Goal: Transaction & Acquisition: Book appointment/travel/reservation

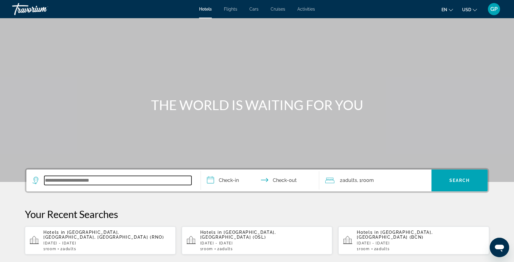
click at [86, 177] on input "Search widget" at bounding box center [117, 180] width 147 height 9
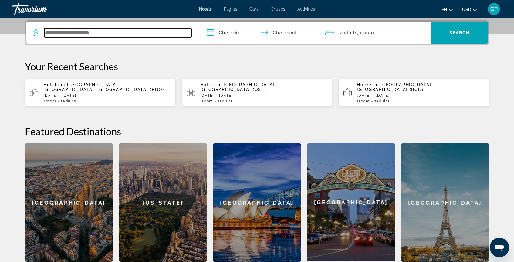
scroll to position [148, 0]
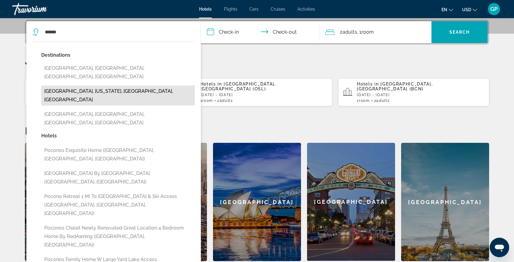
click at [81, 86] on button "[GEOGRAPHIC_DATA], [US_STATE], [GEOGRAPHIC_DATA], [GEOGRAPHIC_DATA]" at bounding box center [117, 96] width 153 height 20
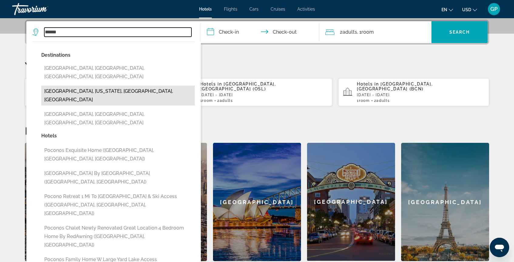
type input "**********"
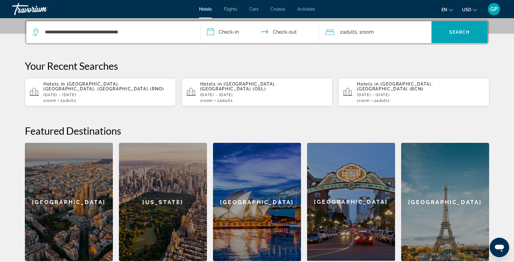
click at [212, 31] on input "**********" at bounding box center [261, 33] width 121 height 24
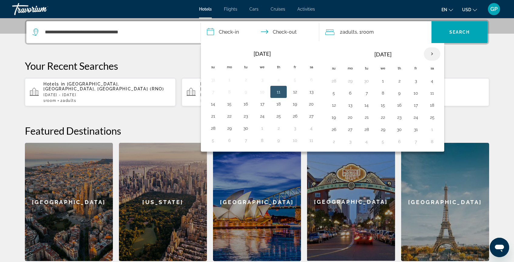
click at [433, 54] on th "Next month" at bounding box center [432, 53] width 16 height 13
click at [350, 105] on button "9" at bounding box center [350, 105] width 10 height 8
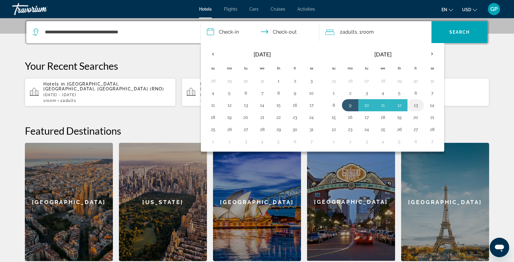
click at [416, 104] on button "13" at bounding box center [416, 105] width 10 height 8
type input "**********"
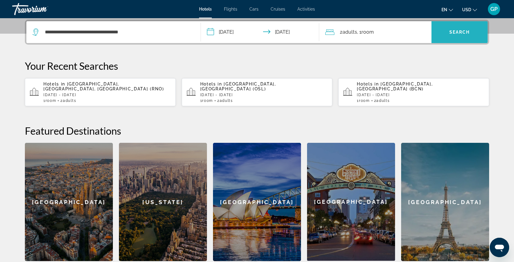
click at [457, 32] on span "Search" at bounding box center [459, 32] width 21 height 5
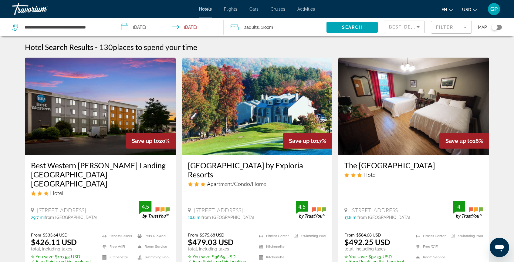
click at [123, 28] on input "**********" at bounding box center [170, 28] width 111 height 20
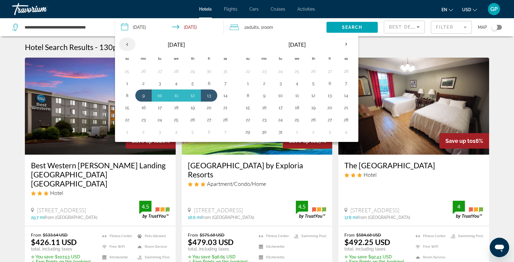
click at [127, 43] on th "Previous month" at bounding box center [127, 44] width 16 height 13
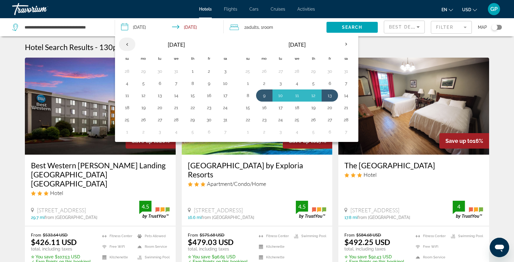
click at [127, 43] on th "Previous month" at bounding box center [127, 44] width 16 height 13
click at [127, 45] on th "Previous month" at bounding box center [127, 44] width 16 height 13
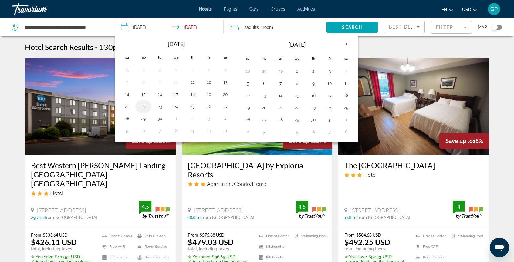
click at [142, 107] on button "22" at bounding box center [144, 106] width 10 height 8
click at [208, 106] on button "26" at bounding box center [209, 106] width 10 height 8
type input "**********"
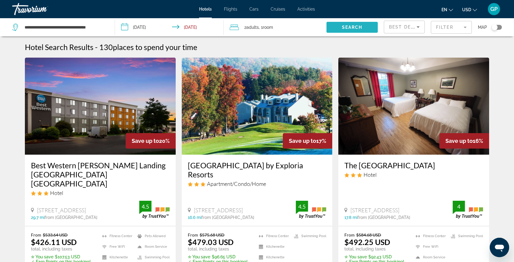
click at [353, 28] on span "Search" at bounding box center [352, 27] width 21 height 5
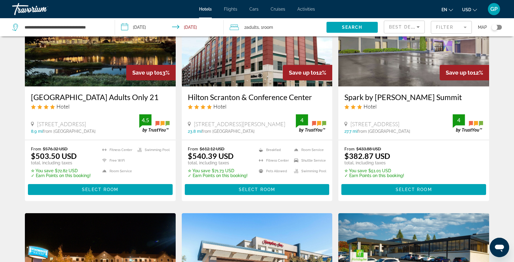
scroll to position [299, 0]
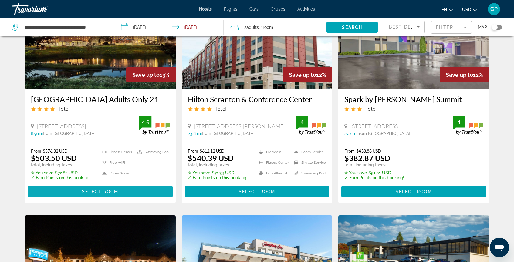
click at [101, 191] on span "Select Room" at bounding box center [100, 191] width 36 height 5
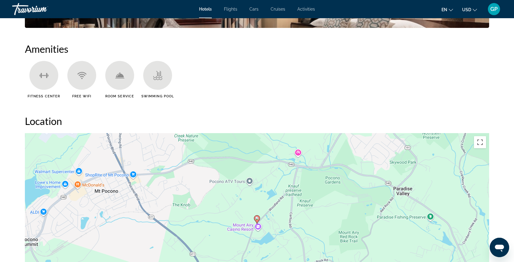
scroll to position [478, 0]
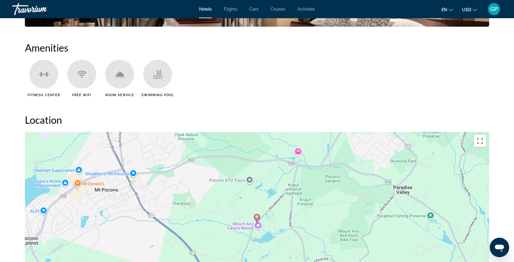
click at [495, 10] on span "GP" at bounding box center [493, 9] width 7 height 6
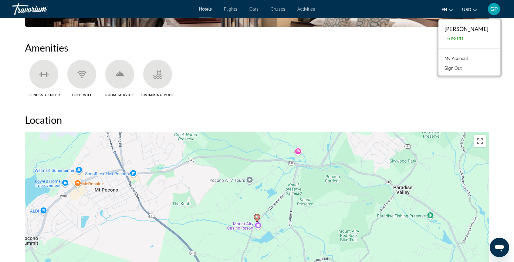
click at [470, 58] on link "My Account" at bounding box center [456, 59] width 30 height 8
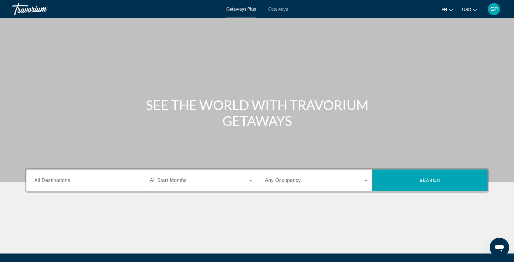
click at [278, 10] on span "Getaways" at bounding box center [278, 9] width 20 height 5
click at [59, 180] on span "All Destinations" at bounding box center [52, 180] width 36 height 5
click at [59, 180] on input "Destination All Destinations" at bounding box center [85, 180] width 103 height 7
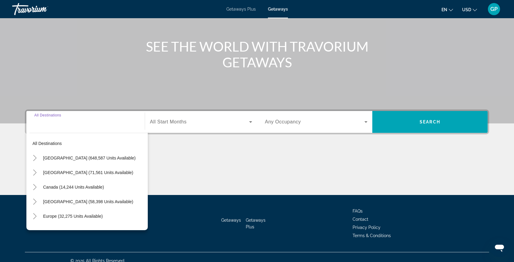
scroll to position [66, 0]
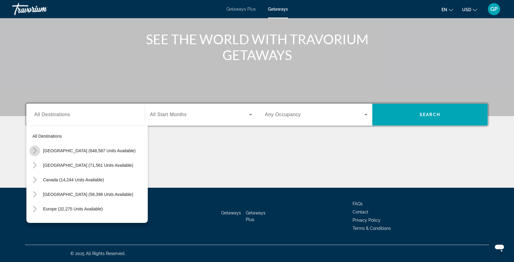
click at [35, 151] on icon "Toggle United States (648,587 units available)" at bounding box center [35, 151] width 6 height 6
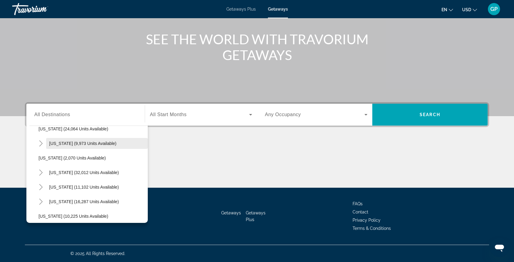
scroll to position [488, 0]
click at [69, 141] on span "Pennsylvania (9,973 units available)" at bounding box center [82, 142] width 67 height 5
type input "**********"
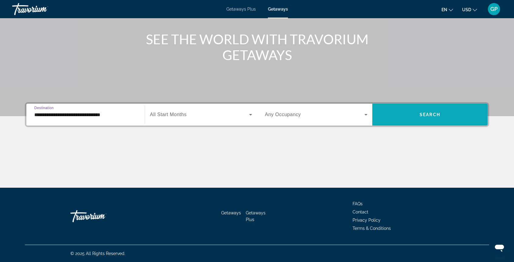
click at [421, 115] on span "Search" at bounding box center [430, 114] width 21 height 5
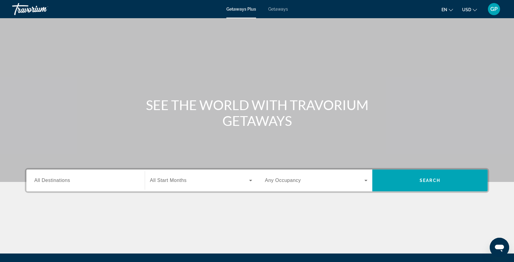
click at [279, 9] on span "Getaways" at bounding box center [278, 9] width 20 height 5
click at [57, 182] on span "All Destinations" at bounding box center [52, 180] width 36 height 5
click at [57, 182] on input "Destination All Destinations" at bounding box center [85, 180] width 103 height 7
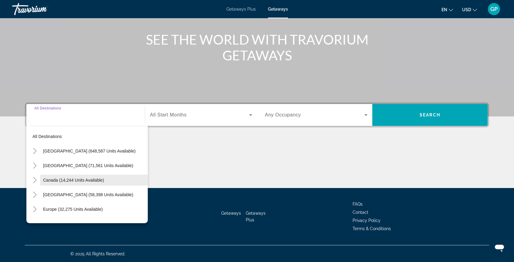
scroll to position [66, 0]
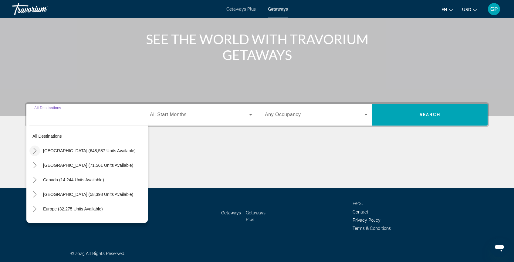
click at [35, 152] on icon "Toggle United States (648,587 units available)" at bounding box center [34, 151] width 3 height 6
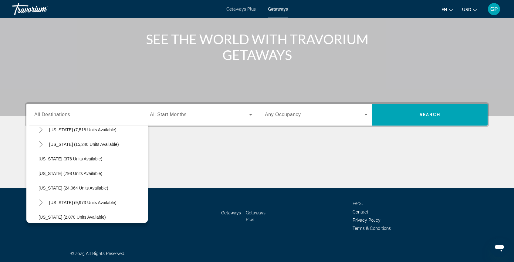
scroll to position [433, 0]
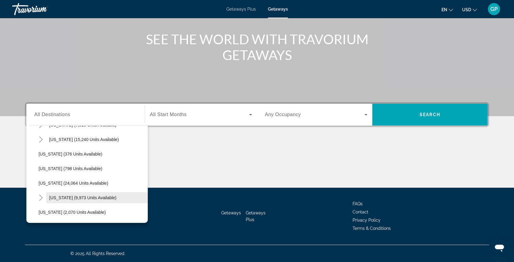
click at [67, 198] on span "Pennsylvania (9,973 units available)" at bounding box center [82, 197] width 67 height 5
type input "**********"
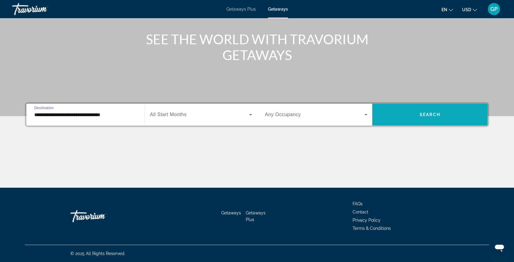
click at [432, 113] on span "Search" at bounding box center [430, 114] width 21 height 5
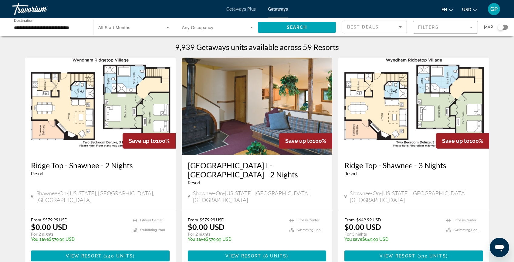
click at [470, 27] on mat-form-field "Filters" at bounding box center [445, 27] width 65 height 13
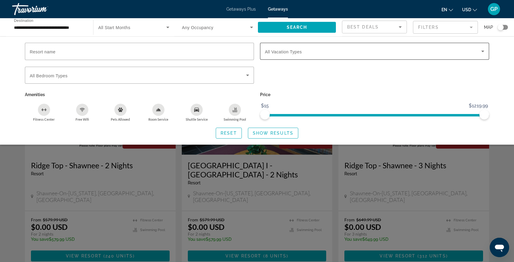
click at [484, 52] on icon "Search widget" at bounding box center [482, 51] width 7 height 7
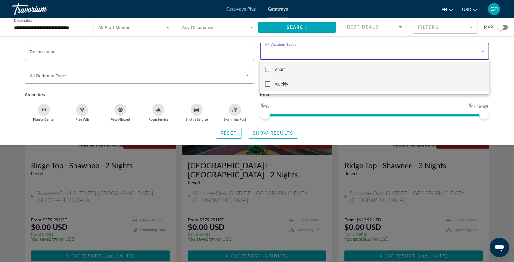
click at [268, 84] on mat-pseudo-checkbox at bounding box center [267, 83] width 5 height 5
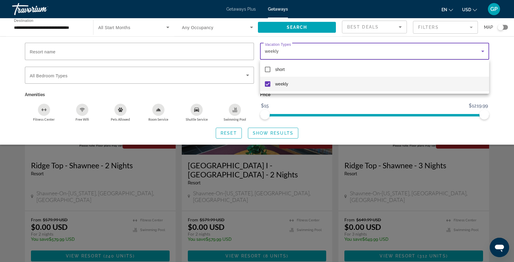
click at [312, 26] on div at bounding box center [257, 131] width 514 height 262
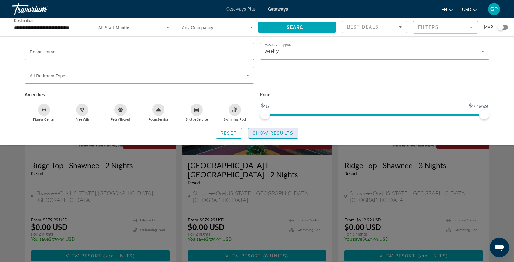
click at [279, 136] on span "Search widget" at bounding box center [273, 133] width 50 height 15
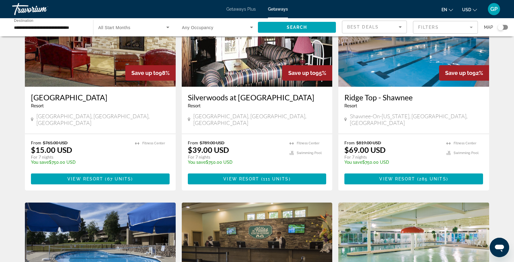
scroll to position [72, 0]
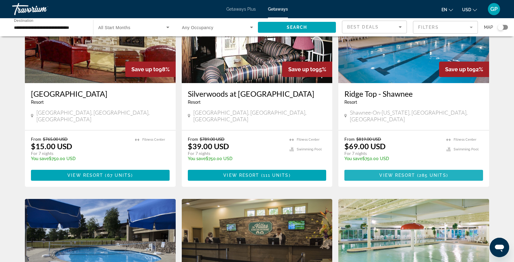
click at [420, 173] on span "285 units" at bounding box center [432, 175] width 27 height 5
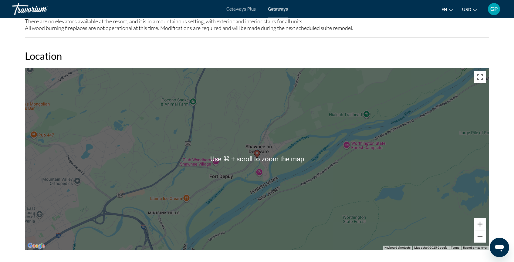
scroll to position [888, 0]
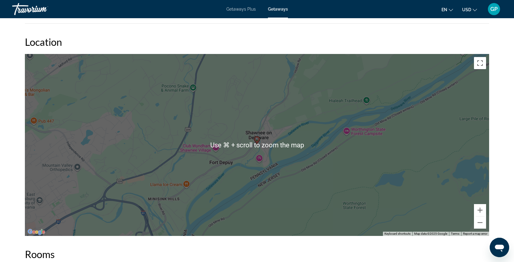
click at [244, 164] on div "To activate drag with keyboard, press Alt + Enter. Once in keyboard drag state,…" at bounding box center [257, 145] width 464 height 182
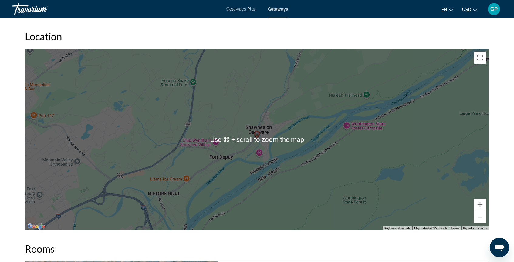
scroll to position [896, 0]
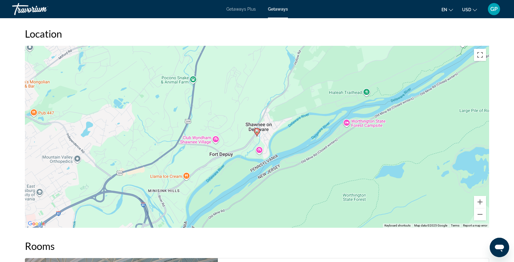
click at [274, 169] on div "To activate drag with keyboard, press Alt + Enter. Once in keyboard drag state,…" at bounding box center [257, 137] width 464 height 182
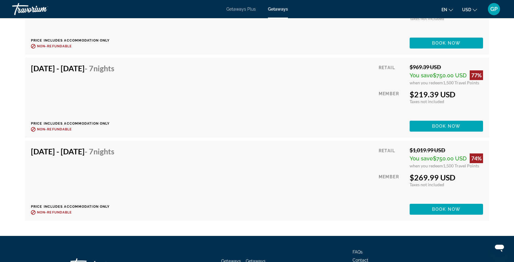
scroll to position [7063, 0]
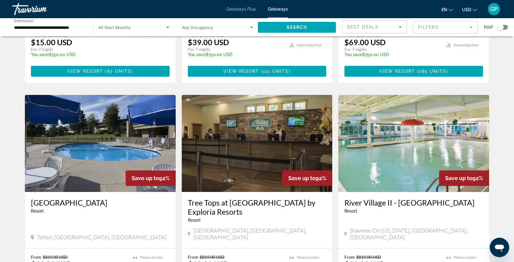
scroll to position [184, 0]
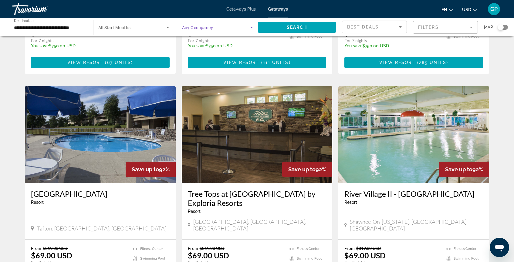
click at [251, 28] on icon "Search widget" at bounding box center [251, 27] width 7 height 7
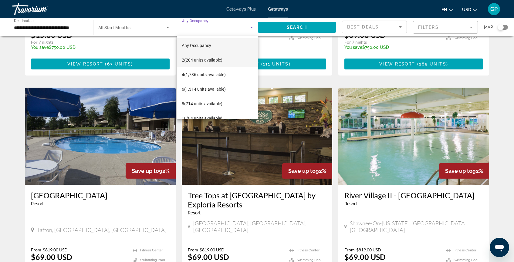
scroll to position [182, 0]
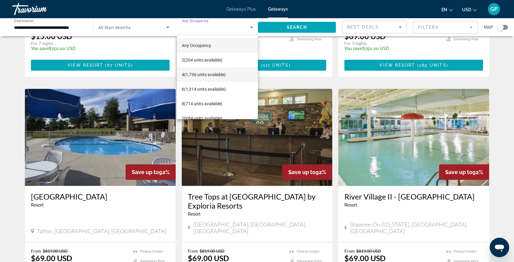
click at [197, 75] on span "4 (1,736 units available)" at bounding box center [204, 74] width 44 height 7
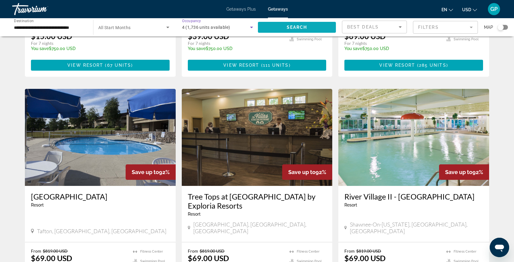
click at [296, 28] on span "Search" at bounding box center [297, 27] width 21 height 5
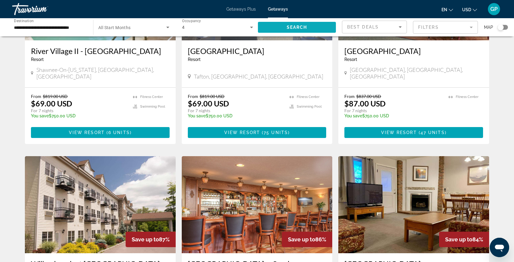
scroll to position [341, 0]
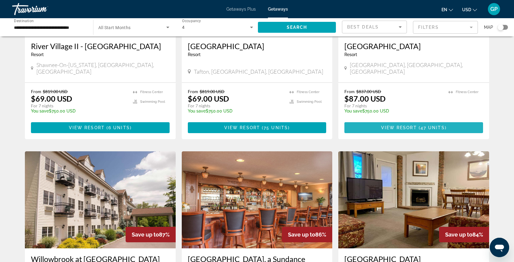
click at [411, 125] on span "View Resort" at bounding box center [399, 127] width 36 height 5
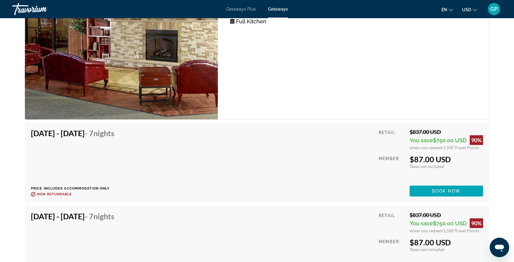
scroll to position [2970, 0]
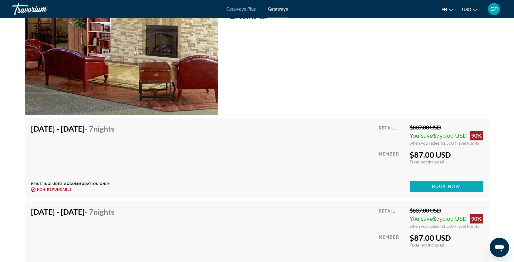
click at [443, 187] on span "Book now" at bounding box center [446, 186] width 29 height 5
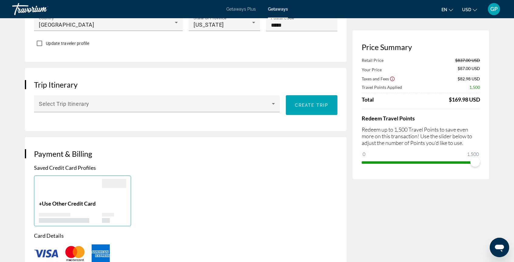
scroll to position [289, 0]
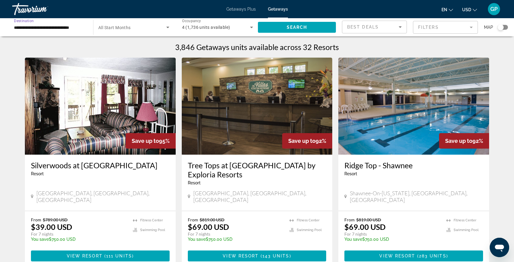
click at [63, 26] on input "**********" at bounding box center [49, 27] width 71 height 7
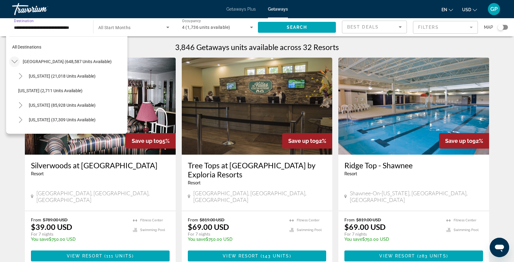
click at [15, 62] on icon "Toggle United States (648,587 units available)" at bounding box center [15, 62] width 6 height 6
click at [14, 62] on icon "Toggle United States (648,587 units available)" at bounding box center [15, 62] width 6 height 6
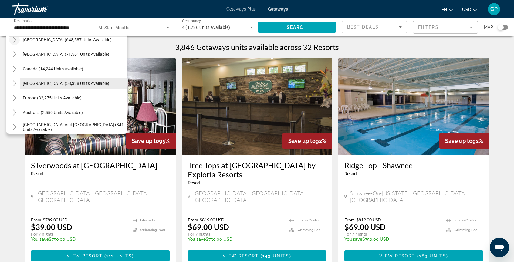
scroll to position [27, 0]
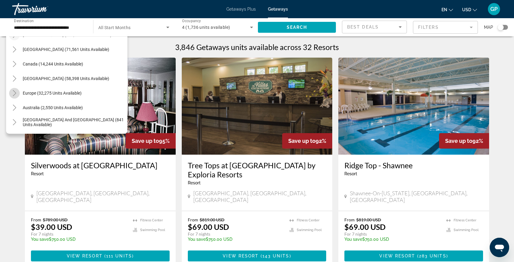
click at [15, 93] on icon "Toggle Europe (32,275 units available)" at bounding box center [15, 93] width 6 height 6
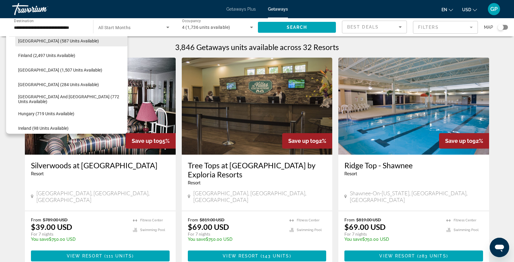
scroll to position [155, 0]
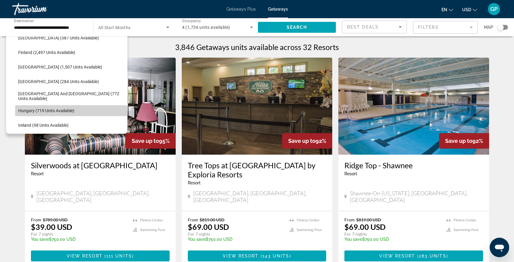
click at [40, 110] on span "Hungary (719 units available)" at bounding box center [46, 110] width 56 height 5
type input "**********"
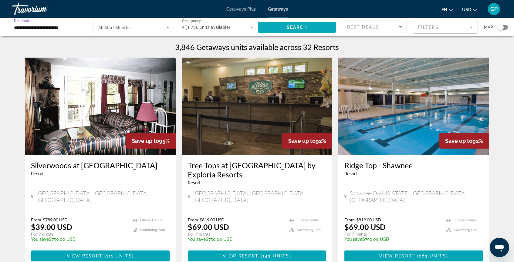
click at [296, 26] on span "Search" at bounding box center [297, 27] width 21 height 5
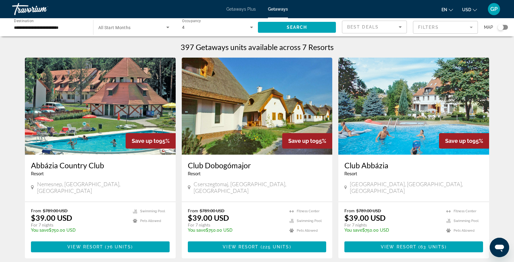
click at [499, 28] on div "Search widget" at bounding box center [500, 27] width 6 height 6
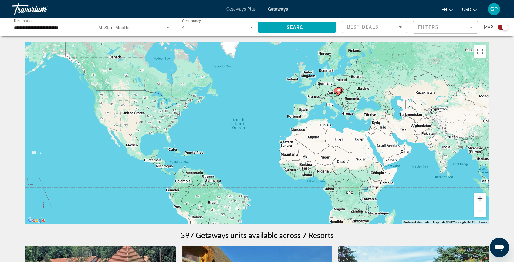
click at [482, 198] on button "Zoom in" at bounding box center [480, 199] width 12 height 12
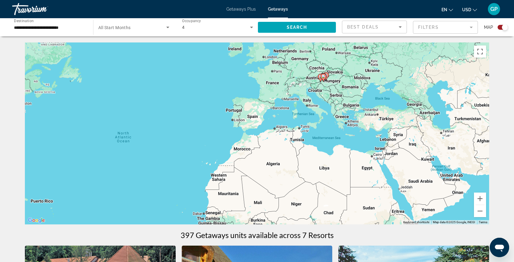
drag, startPoint x: 451, startPoint y: 110, endPoint x: 352, endPoint y: 134, distance: 102.5
click at [352, 134] on div "To activate drag with keyboard, press Alt + Enter. Once in keyboard drag state,…" at bounding box center [257, 133] width 464 height 182
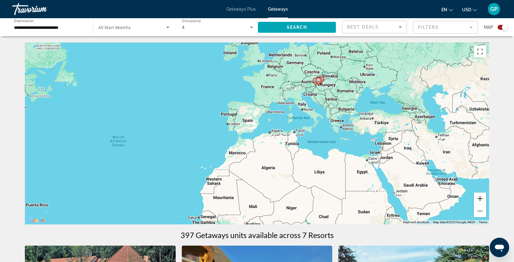
click at [481, 200] on button "Zoom in" at bounding box center [480, 199] width 12 height 12
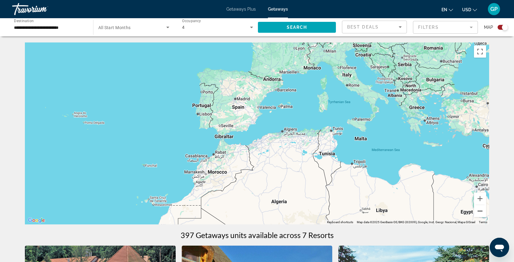
click at [480, 211] on button "Zoom out" at bounding box center [480, 211] width 12 height 12
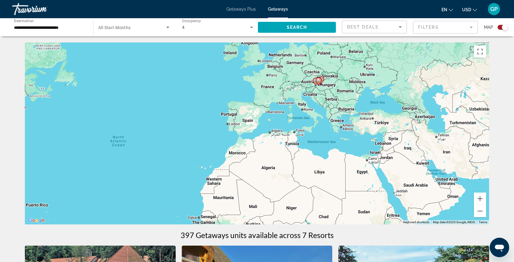
click at [320, 82] on image "Main content" at bounding box center [319, 81] width 4 height 4
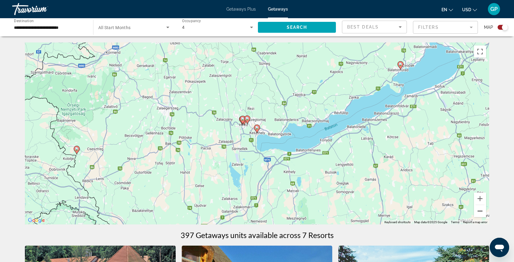
click at [480, 211] on button "Zoom out" at bounding box center [480, 211] width 12 height 12
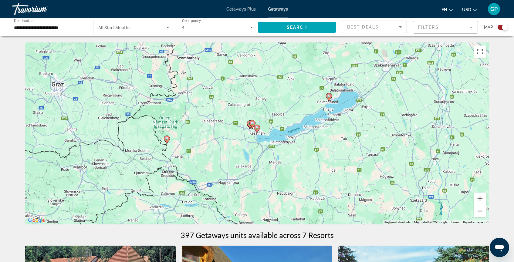
click at [480, 211] on button "Zoom out" at bounding box center [480, 211] width 12 height 12
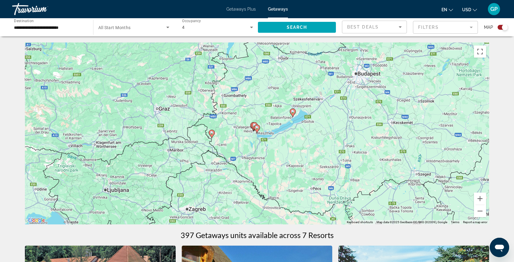
click at [293, 113] on icon "Main content" at bounding box center [292, 113] width 5 height 8
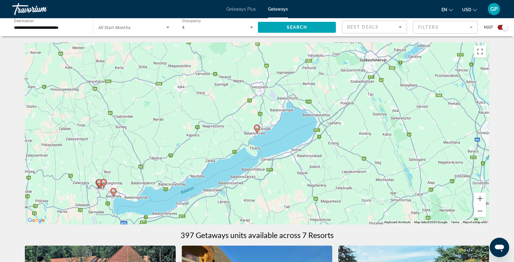
click at [258, 128] on image "Main content" at bounding box center [257, 128] width 4 height 4
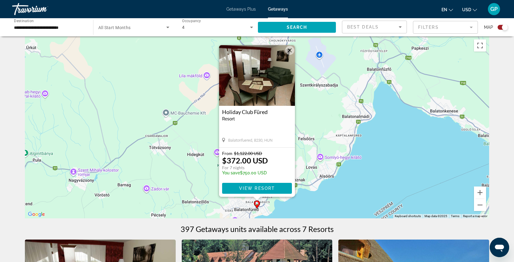
scroll to position [6, 0]
click at [185, 179] on div "To activate drag with keyboard, press Alt + Enter. Once in keyboard drag state,…" at bounding box center [257, 127] width 464 height 182
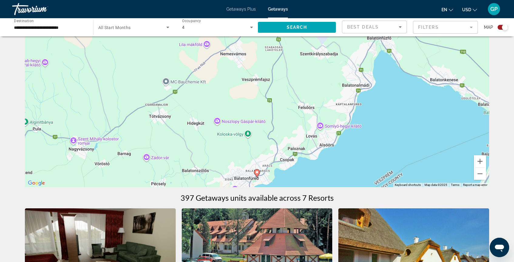
scroll to position [39, 0]
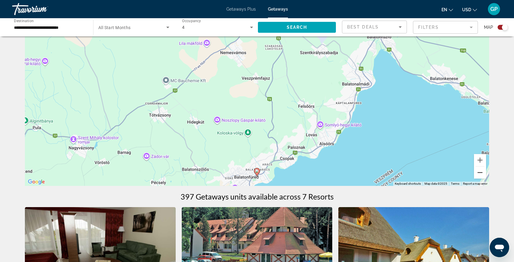
click at [479, 174] on button "Zoom out" at bounding box center [480, 173] width 12 height 12
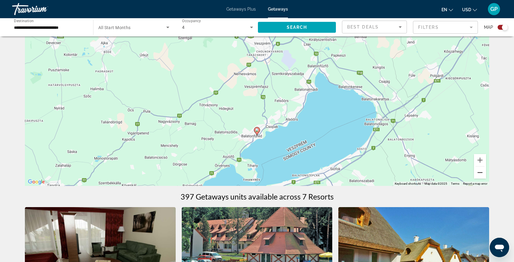
click at [479, 173] on button "Zoom out" at bounding box center [480, 173] width 12 height 12
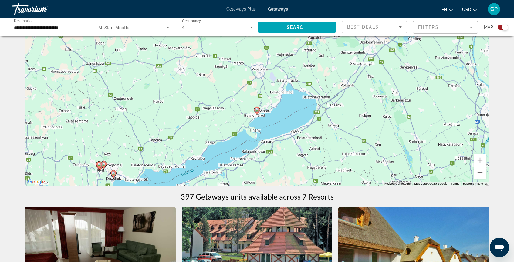
click at [113, 177] on icon "Main content" at bounding box center [113, 174] width 5 height 8
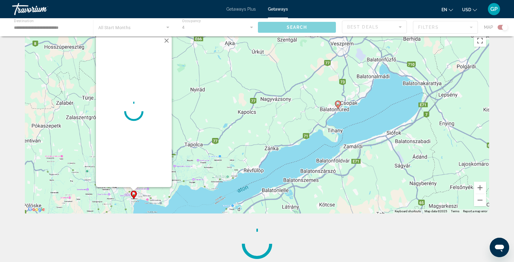
scroll to position [0, 0]
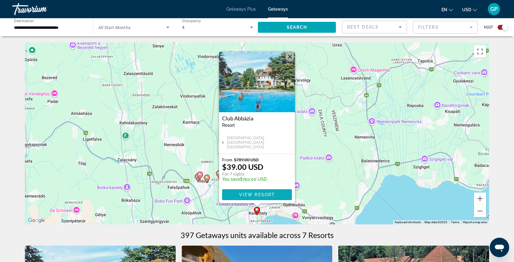
click at [256, 194] on span "View Resort" at bounding box center [257, 194] width 36 height 5
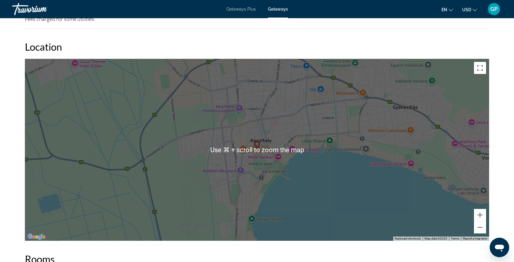
scroll to position [758, 0]
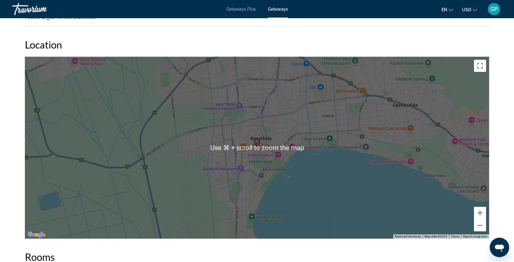
click at [262, 164] on div "To activate drag with keyboard, press Alt + Enter. Once in keyboard drag state,…" at bounding box center [257, 148] width 464 height 182
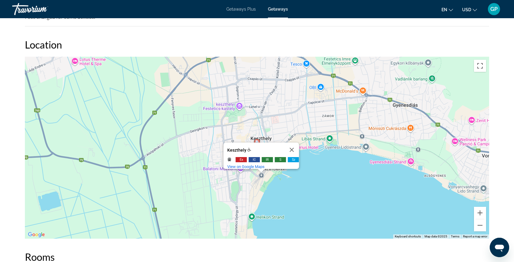
click at [242, 186] on div "To activate drag with keyboard, press Alt + Enter. Once in keyboard drag state,…" at bounding box center [257, 148] width 464 height 182
click at [295, 143] on button "Close" at bounding box center [292, 150] width 15 height 15
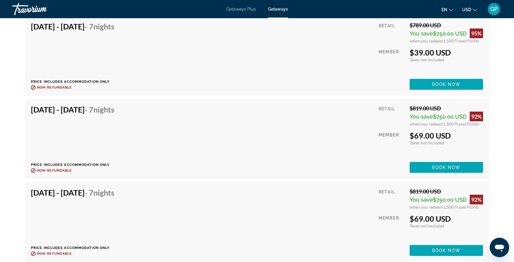
scroll to position [1288, 0]
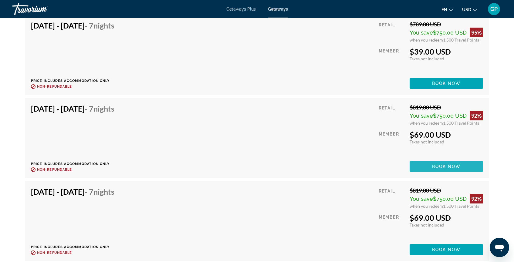
click at [446, 164] on span "Book now" at bounding box center [446, 166] width 29 height 5
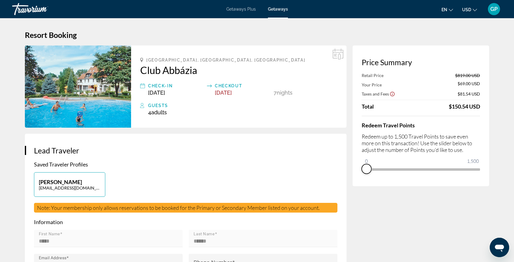
drag, startPoint x: 476, startPoint y: 177, endPoint x: 356, endPoint y: 177, distance: 119.8
click at [356, 177] on div "Price Summary Retail Price $819.00 USD Your Price $69.00 USD Taxes and Fees $81…" at bounding box center [420, 115] width 136 height 141
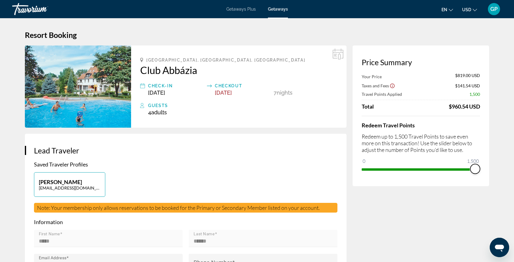
drag, startPoint x: 368, startPoint y: 161, endPoint x: 491, endPoint y: 164, distance: 122.6
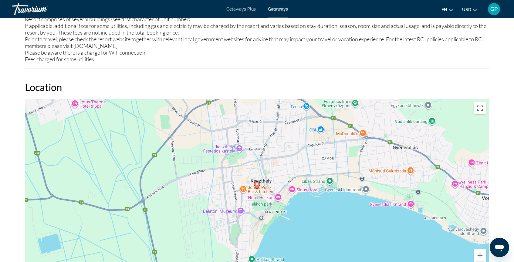
scroll to position [873, 0]
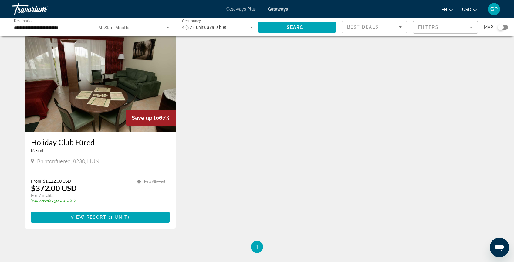
scroll to position [423, 0]
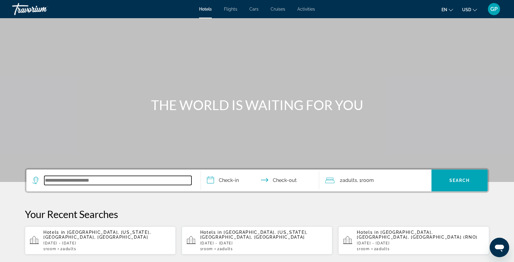
click at [55, 179] on input "Search widget" at bounding box center [117, 180] width 147 height 9
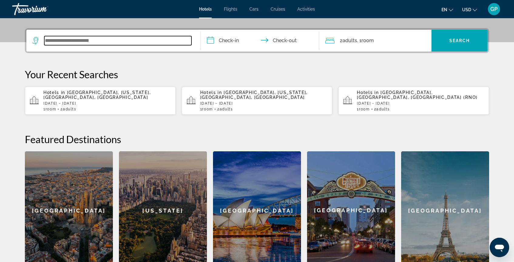
scroll to position [148, 0]
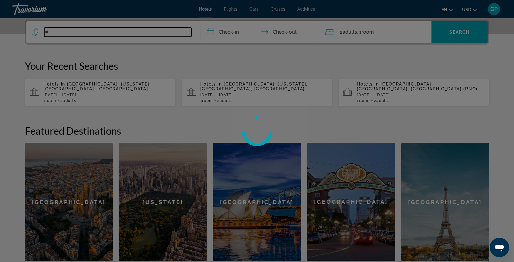
type input "*"
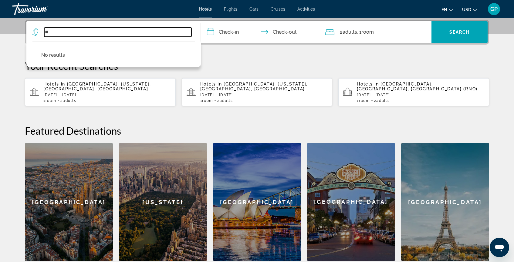
type input "*"
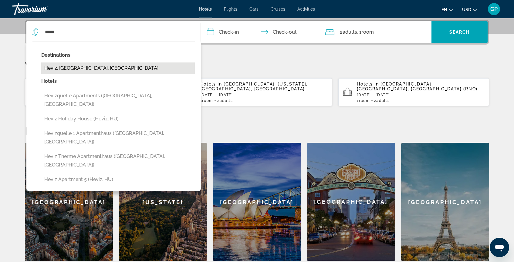
click at [77, 70] on button "Heviz, [GEOGRAPHIC_DATA], [GEOGRAPHIC_DATA]" at bounding box center [117, 68] width 153 height 12
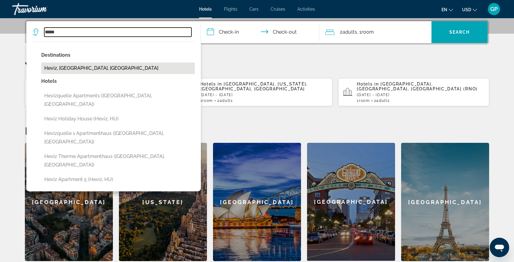
type input "**********"
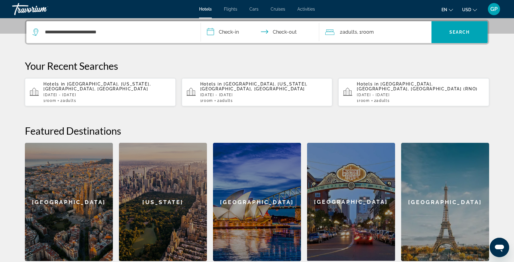
click at [210, 34] on input "**********" at bounding box center [261, 33] width 121 height 24
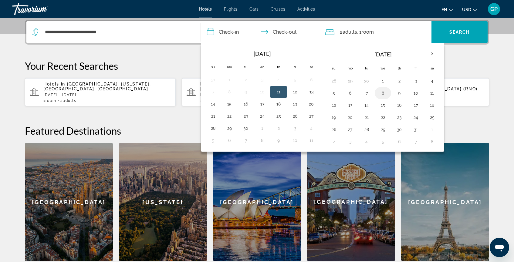
click at [384, 93] on button "8" at bounding box center [383, 93] width 10 height 8
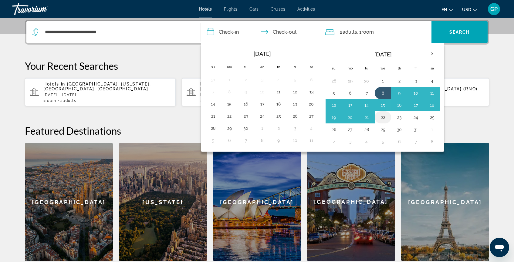
click at [383, 116] on button "22" at bounding box center [383, 117] width 10 height 8
type input "**********"
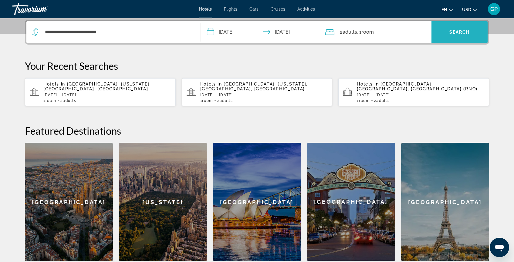
click at [456, 36] on span "Search widget" at bounding box center [459, 32] width 56 height 15
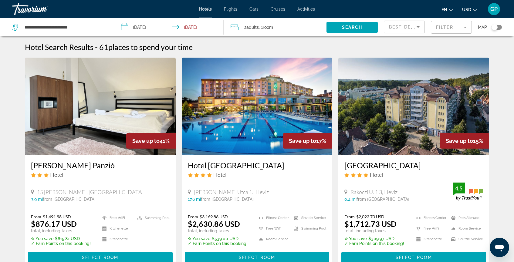
click at [495, 28] on div "Toggle map" at bounding box center [494, 27] width 6 height 6
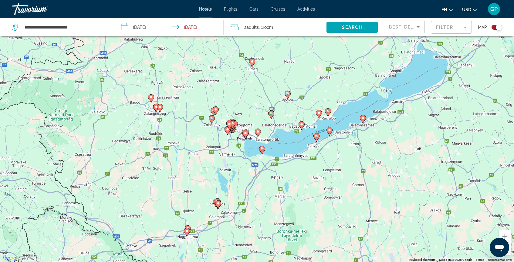
click at [363, 120] on icon "Main content" at bounding box center [362, 119] width 5 height 8
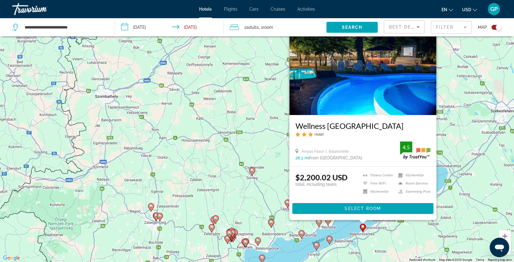
click at [274, 184] on div "To activate drag with keyboard, press Alt + Enter. Once in keyboard drag state,…" at bounding box center [257, 131] width 514 height 262
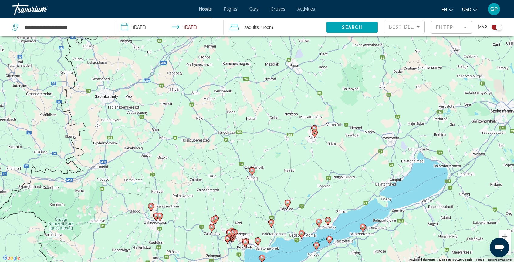
click at [331, 241] on icon "Main content" at bounding box center [329, 240] width 5 height 8
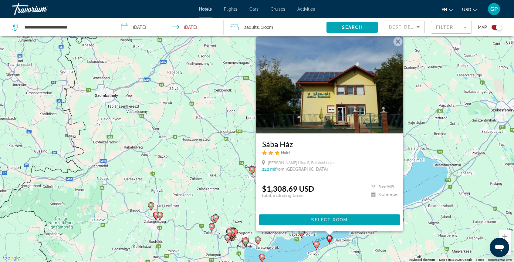
click at [202, 199] on div "To activate drag with keyboard, press Alt + Enter. Once in keyboard drag state,…" at bounding box center [257, 131] width 514 height 262
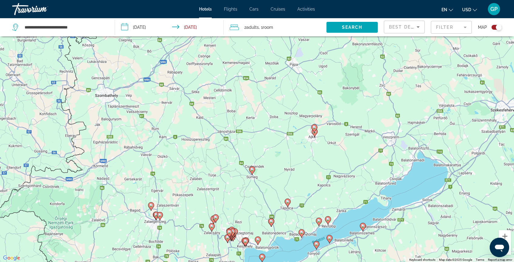
click at [316, 245] on image "Main content" at bounding box center [317, 244] width 4 height 4
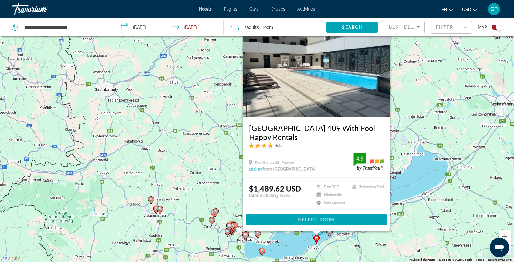
click at [207, 191] on div "To activate drag with keyboard, press Alt + Enter. Once in keyboard drag state,…" at bounding box center [257, 131] width 514 height 262
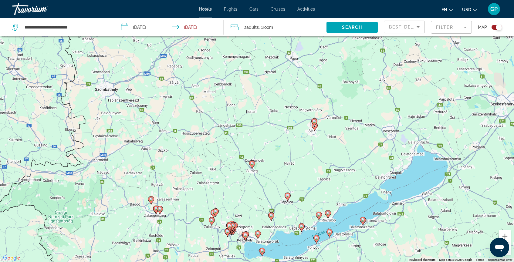
click at [328, 215] on icon "Main content" at bounding box center [327, 215] width 5 height 8
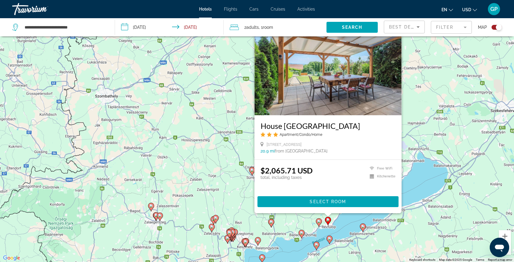
click at [300, 223] on div "To activate drag with keyboard, press Alt + Enter. Once in keyboard drag state,…" at bounding box center [257, 131] width 514 height 262
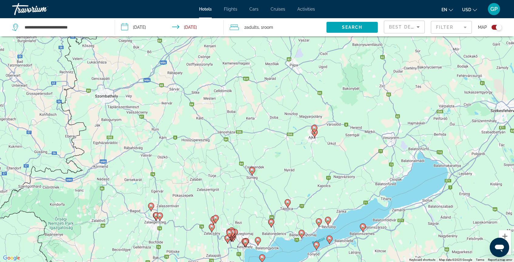
click at [320, 223] on image "Main content" at bounding box center [319, 222] width 4 height 4
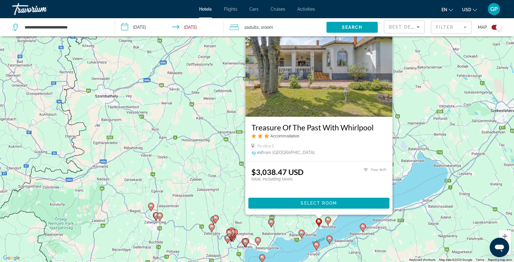
click at [290, 223] on div "To activate drag with keyboard, press Alt + Enter. Once in keyboard drag state,…" at bounding box center [257, 131] width 514 height 262
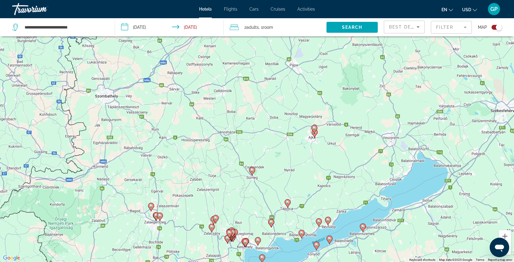
click at [301, 233] on image "Main content" at bounding box center [302, 233] width 4 height 4
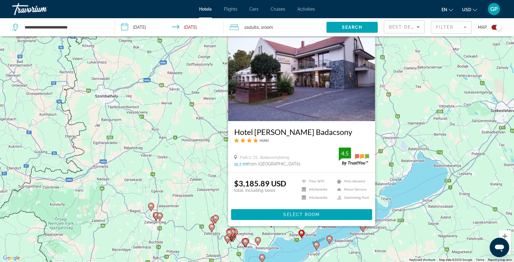
click at [195, 209] on div "To activate drag with keyboard, press Alt + Enter. Once in keyboard drag state,…" at bounding box center [257, 131] width 514 height 262
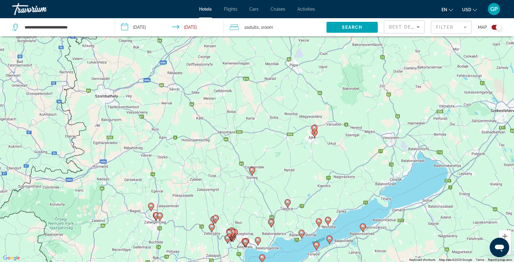
click at [257, 241] on image "Main content" at bounding box center [258, 240] width 4 height 4
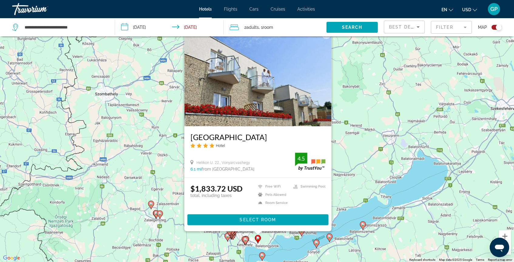
click at [195, 243] on div "To activate drag with keyboard, press Alt + Enter. Once in keyboard drag state,…" at bounding box center [257, 131] width 514 height 262
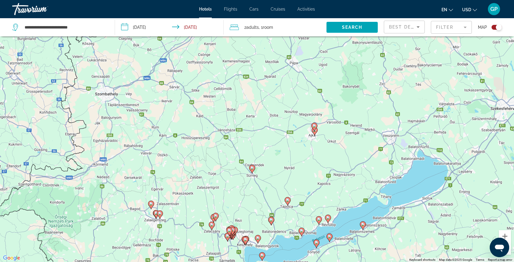
click at [244, 240] on image "Main content" at bounding box center [246, 240] width 4 height 4
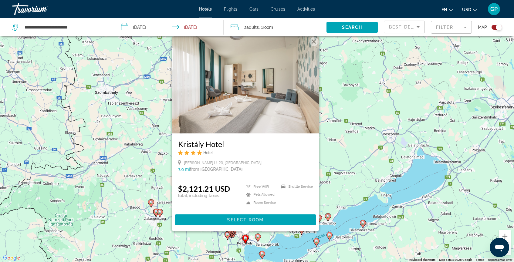
click at [119, 191] on div "To activate drag with keyboard, press Alt + Enter. Once in keyboard drag state,…" at bounding box center [257, 131] width 514 height 262
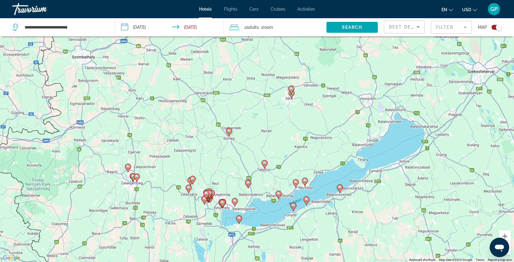
drag, startPoint x: 452, startPoint y: 174, endPoint x: 442, endPoint y: 99, distance: 75.9
click at [442, 99] on div "To activate drag with keyboard, press Alt + Enter. Once in keyboard drag state,…" at bounding box center [257, 131] width 514 height 262
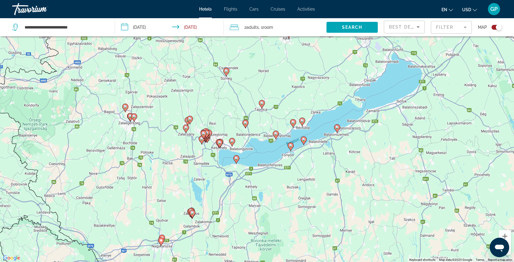
drag, startPoint x: 395, startPoint y: 163, endPoint x: 396, endPoint y: 147, distance: 16.4
click at [396, 147] on div "To activate drag with keyboard, press Alt + Enter. Once in keyboard drag state,…" at bounding box center [257, 131] width 514 height 262
click at [505, 235] on button "Zoom in" at bounding box center [505, 236] width 12 height 12
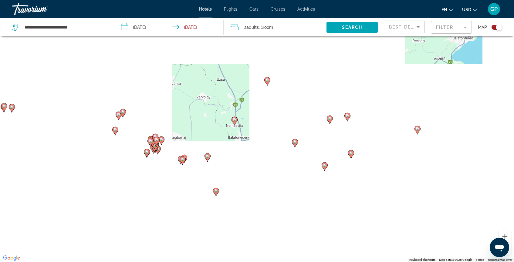
click at [503, 235] on button "Zoom in" at bounding box center [505, 236] width 12 height 12
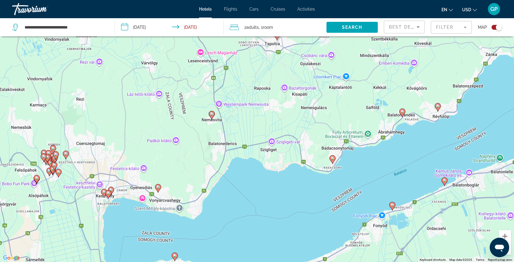
click at [109, 191] on image "Main content" at bounding box center [108, 193] width 4 height 4
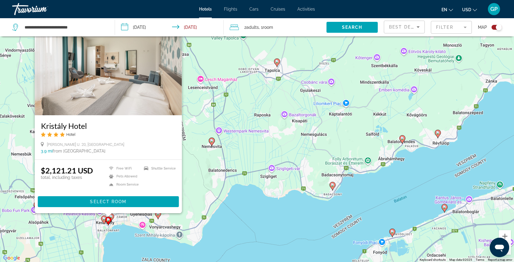
click at [81, 210] on div "$2,121.21 USD total, including taxes Free WiFi Pets Allowed Room Service Shuttl…" at bounding box center [108, 186] width 147 height 53
click at [103, 219] on image "Main content" at bounding box center [104, 219] width 4 height 4
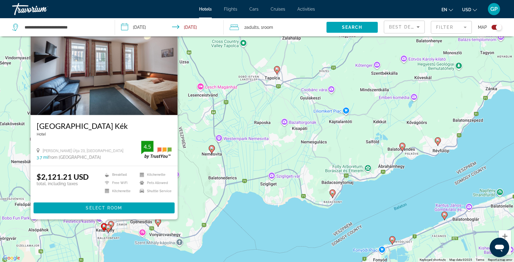
click at [90, 240] on div "To activate drag with keyboard, press Alt + Enter. Once in keyboard drag state,…" at bounding box center [257, 131] width 514 height 262
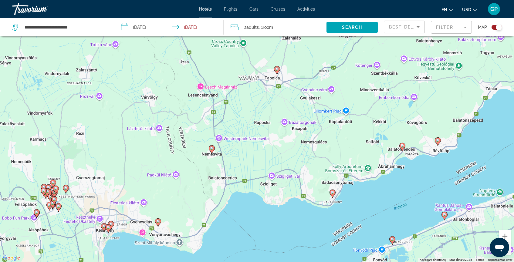
click at [112, 223] on image "Main content" at bounding box center [111, 224] width 4 height 4
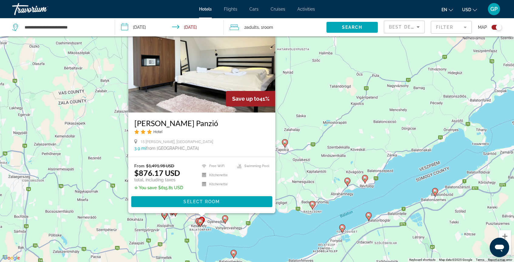
click at [214, 243] on div "To activate drag with keyboard, press Alt + Enter. Once in keyboard drag state,…" at bounding box center [257, 131] width 514 height 262
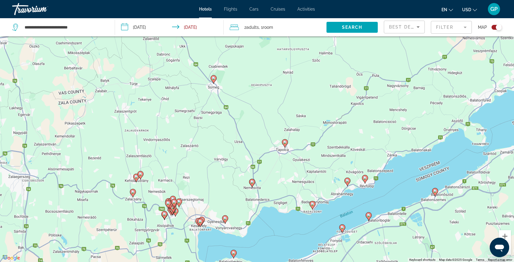
click at [173, 202] on image "Main content" at bounding box center [174, 202] width 4 height 4
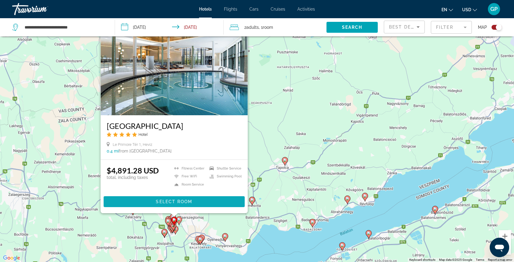
click at [132, 207] on span "Main content" at bounding box center [174, 201] width 141 height 15
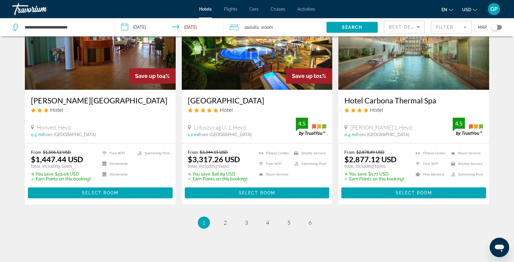
scroll to position [766, 0]
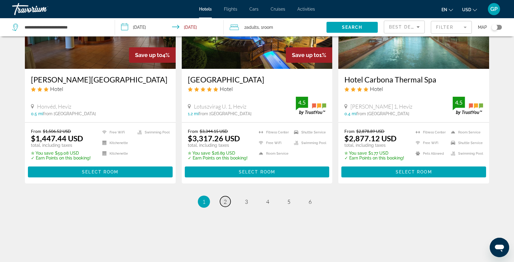
click at [225, 202] on span "2" at bounding box center [225, 201] width 3 height 7
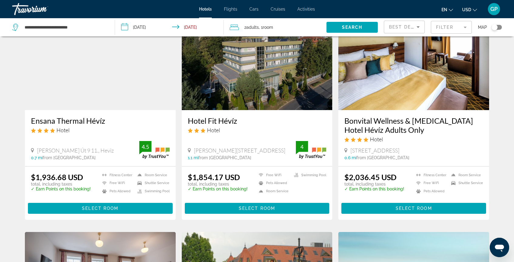
scroll to position [46, 0]
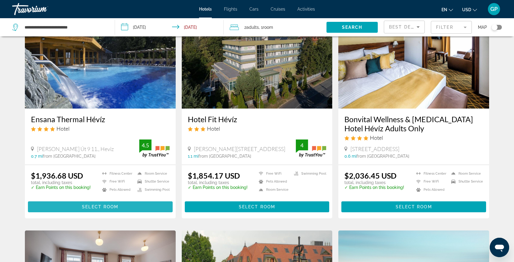
click at [98, 207] on span "Select Room" at bounding box center [100, 206] width 36 height 5
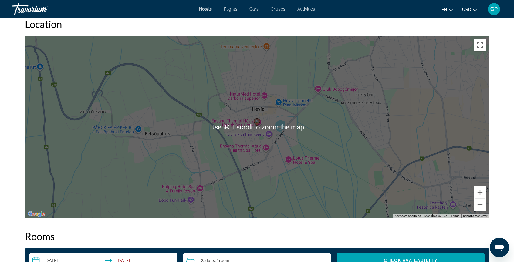
scroll to position [576, 0]
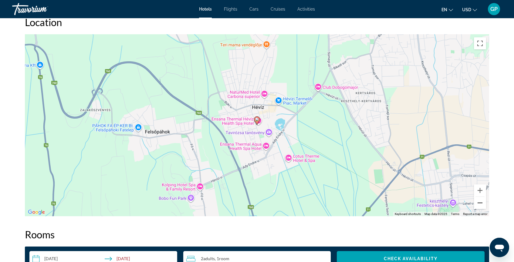
click at [483, 203] on button "Zoom out" at bounding box center [480, 203] width 12 height 12
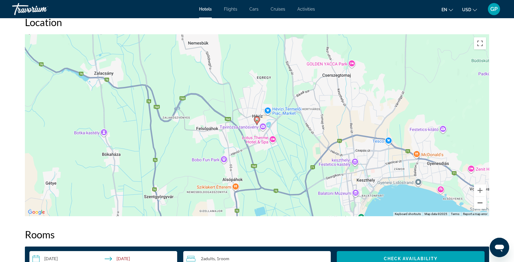
click at [483, 203] on button "Zoom out" at bounding box center [480, 203] width 12 height 12
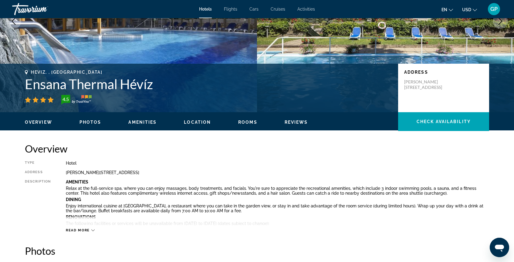
scroll to position [0, 0]
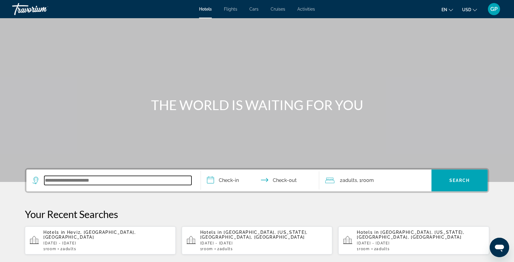
click at [50, 179] on input "Search widget" at bounding box center [117, 180] width 147 height 9
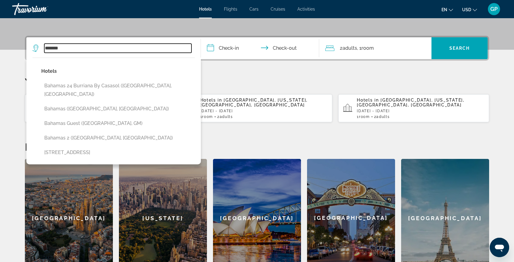
scroll to position [133, 0]
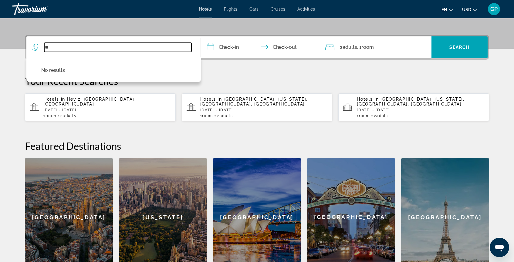
type input "*"
click at [51, 48] on input "Search widget" at bounding box center [117, 47] width 147 height 9
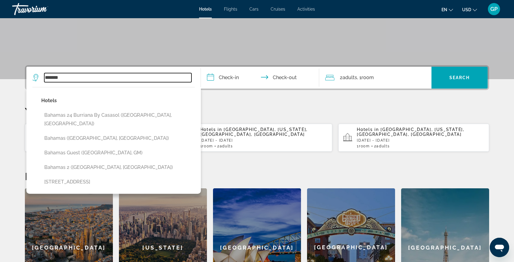
scroll to position [102, 0]
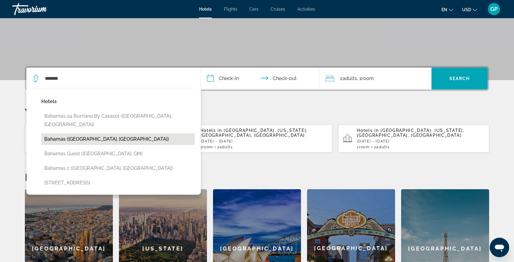
click at [65, 133] on button "Bahamas ([GEOGRAPHIC_DATA], [GEOGRAPHIC_DATA])" at bounding box center [117, 139] width 153 height 12
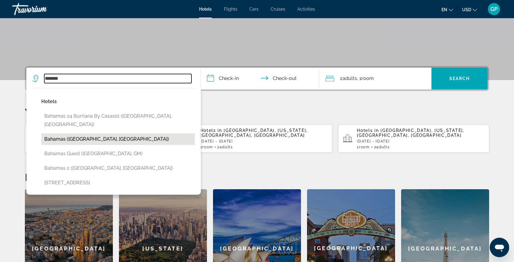
type input "**********"
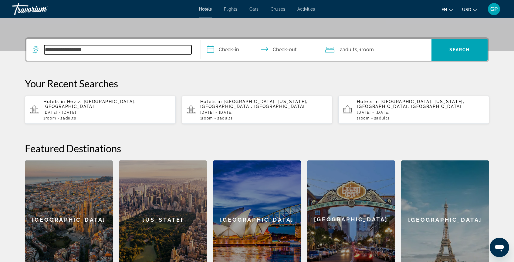
scroll to position [148, 0]
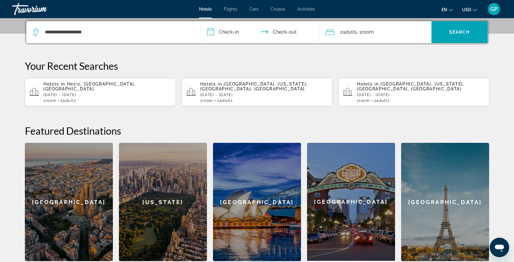
click at [210, 31] on input "**********" at bounding box center [261, 33] width 121 height 24
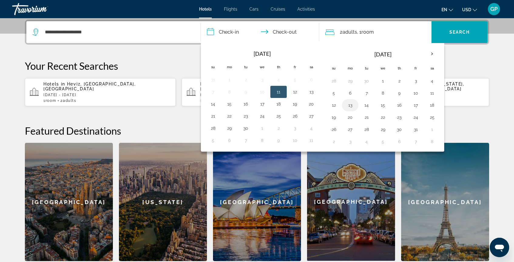
click at [353, 105] on button "13" at bounding box center [350, 105] width 10 height 8
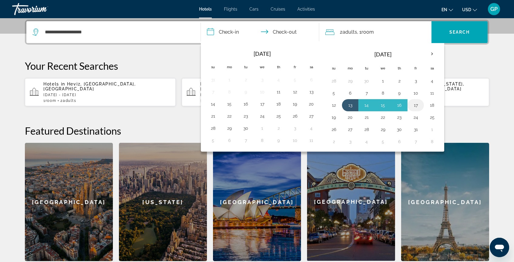
click at [415, 105] on button "17" at bounding box center [416, 105] width 10 height 8
type input "**********"
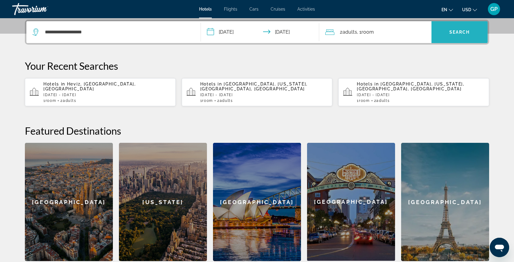
click at [456, 30] on span "Search" at bounding box center [459, 32] width 21 height 5
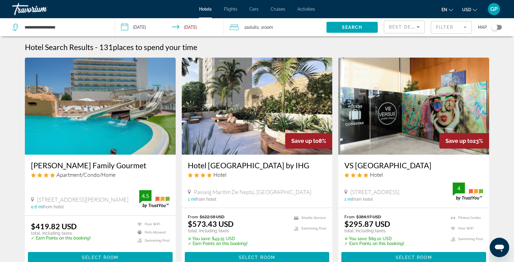
click at [494, 27] on div "Toggle map" at bounding box center [494, 27] width 6 height 6
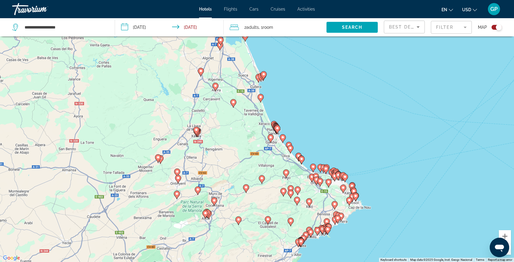
click at [508, 251] on button "Zoom out" at bounding box center [505, 249] width 12 height 12
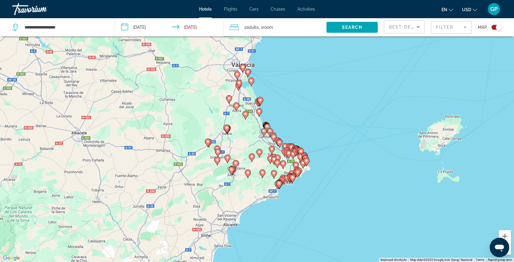
click at [508, 251] on button "Zoom out" at bounding box center [505, 249] width 12 height 12
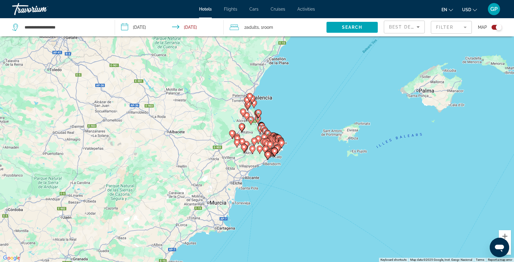
click at [510, 249] on button "Zoom out" at bounding box center [505, 249] width 12 height 12
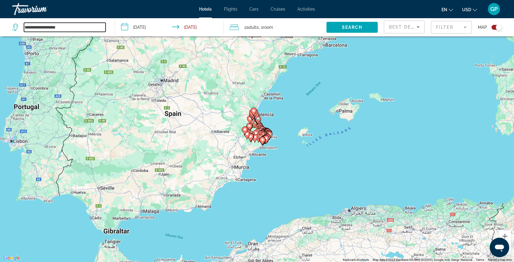
click at [72, 28] on input "**********" at bounding box center [65, 27] width 82 height 9
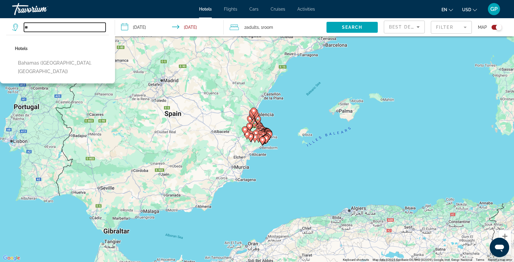
type input "*"
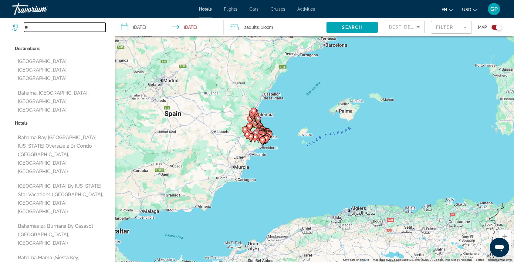
type input "*"
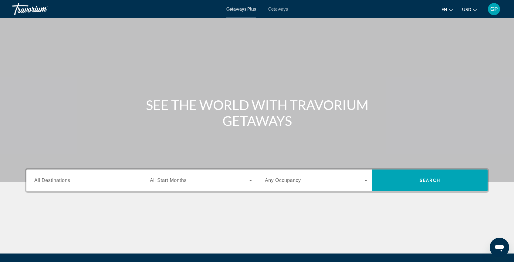
click at [66, 183] on span "All Destinations" at bounding box center [52, 180] width 36 height 5
click at [66, 183] on input "Destination All Destinations" at bounding box center [85, 180] width 103 height 7
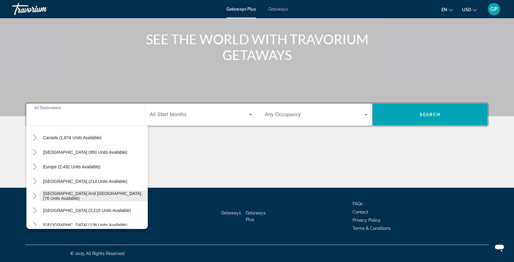
scroll to position [46, 0]
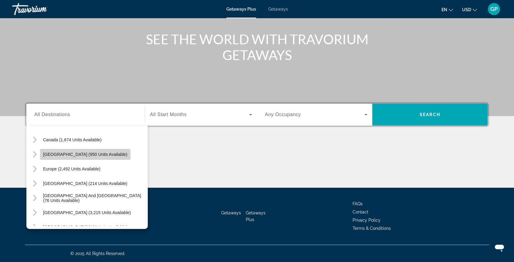
click at [86, 154] on span "[GEOGRAPHIC_DATA] (950 units available)" at bounding box center [85, 154] width 84 height 5
type input "**********"
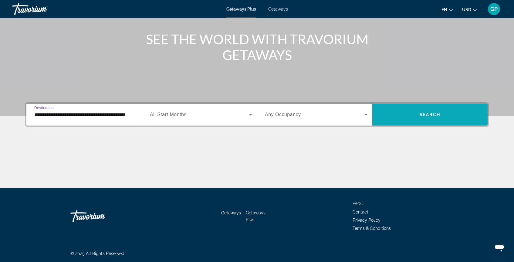
click at [425, 115] on span "Search" at bounding box center [430, 114] width 21 height 5
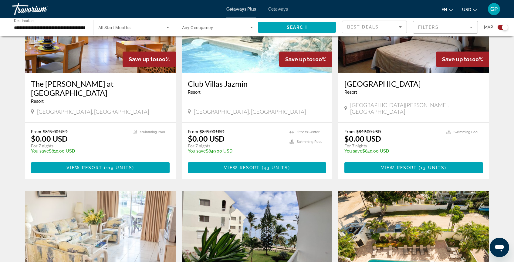
scroll to position [479, 0]
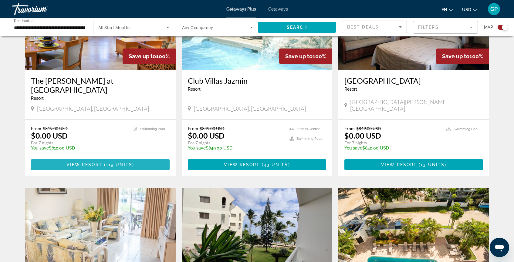
click at [93, 162] on span "View Resort" at bounding box center [84, 164] width 36 height 5
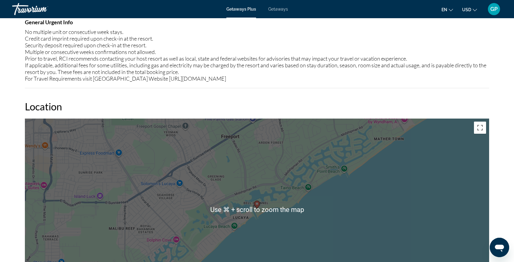
scroll to position [685, 0]
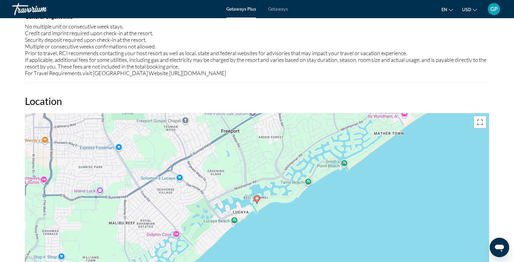
click at [285, 227] on div "To activate drag with keyboard, press Alt + Enter. Once in keyboard drag state,…" at bounding box center [257, 204] width 464 height 182
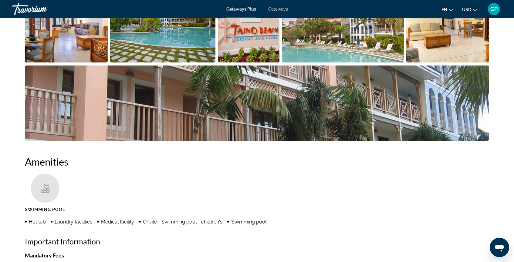
scroll to position [0, 0]
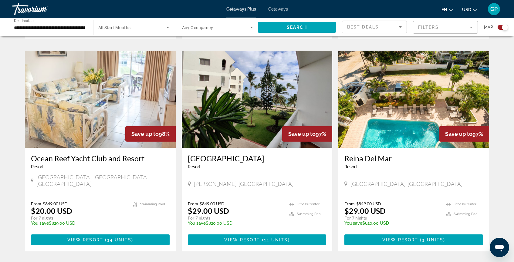
scroll to position [615, 0]
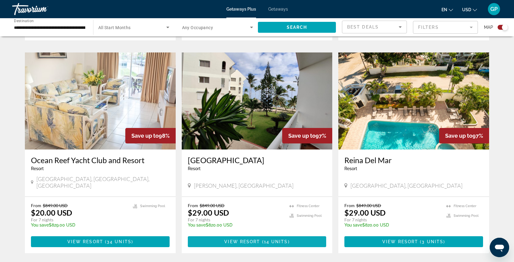
click at [246, 239] on span "View Resort" at bounding box center [242, 241] width 36 height 5
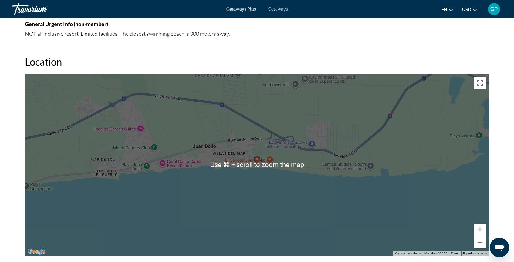
scroll to position [680, 0]
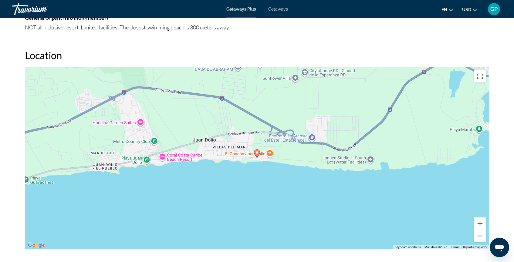
click at [261, 192] on div "To activate drag with keyboard, press Alt + Enter. Once in keyboard drag state,…" at bounding box center [257, 158] width 464 height 182
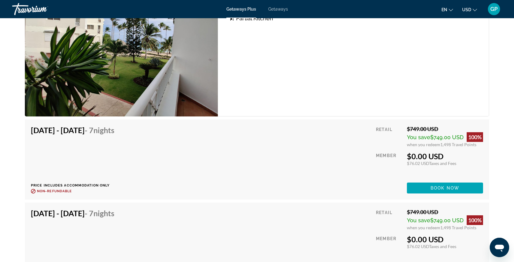
scroll to position [1034, 0]
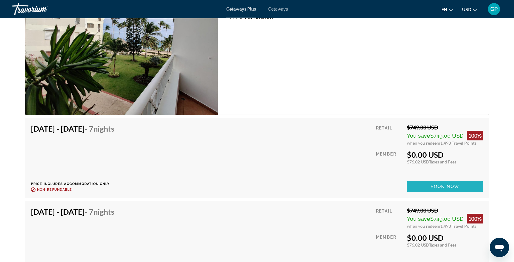
click at [443, 189] on span "Book now" at bounding box center [444, 186] width 29 height 5
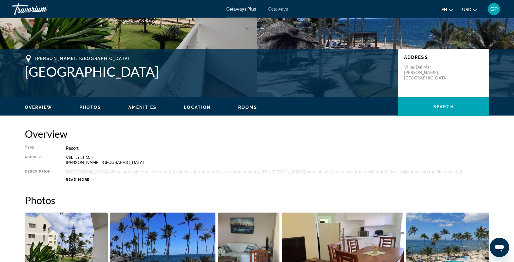
scroll to position [104, 0]
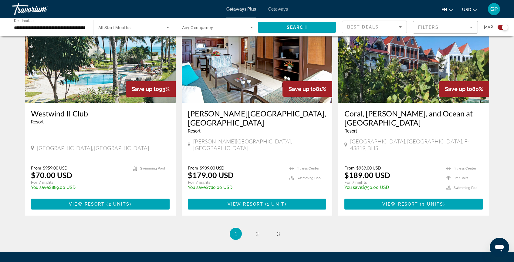
scroll to position [878, 0]
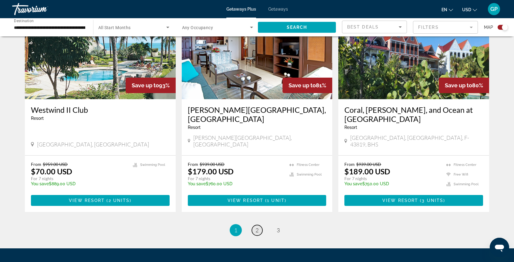
click at [258, 227] on span "2" at bounding box center [256, 230] width 3 height 7
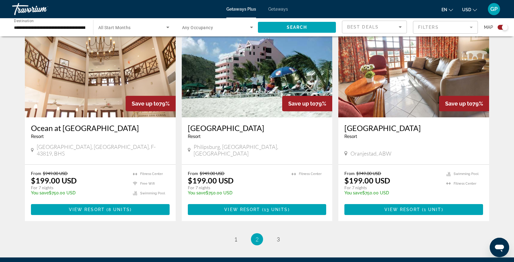
scroll to position [893, 0]
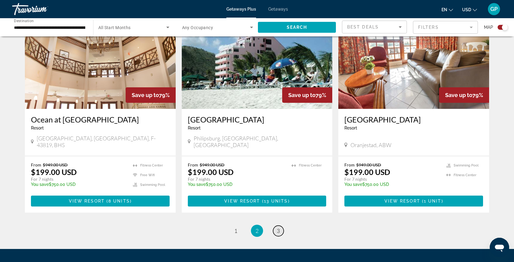
click at [278, 227] on span "3" at bounding box center [278, 230] width 3 height 7
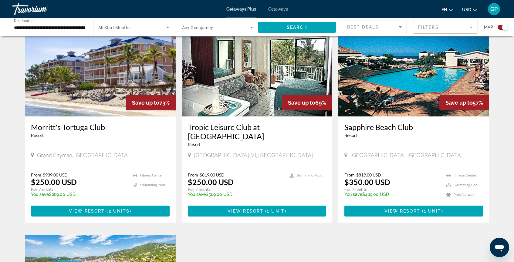
scroll to position [224, 0]
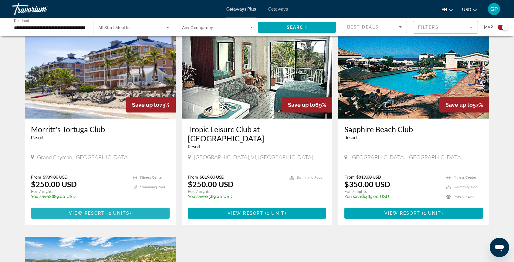
click at [104, 212] on span "View Resort" at bounding box center [87, 213] width 36 height 5
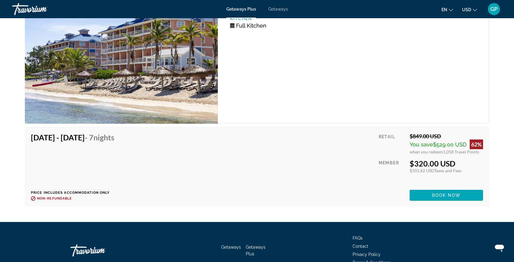
scroll to position [1390, 0]
